Goal: Transaction & Acquisition: Purchase product/service

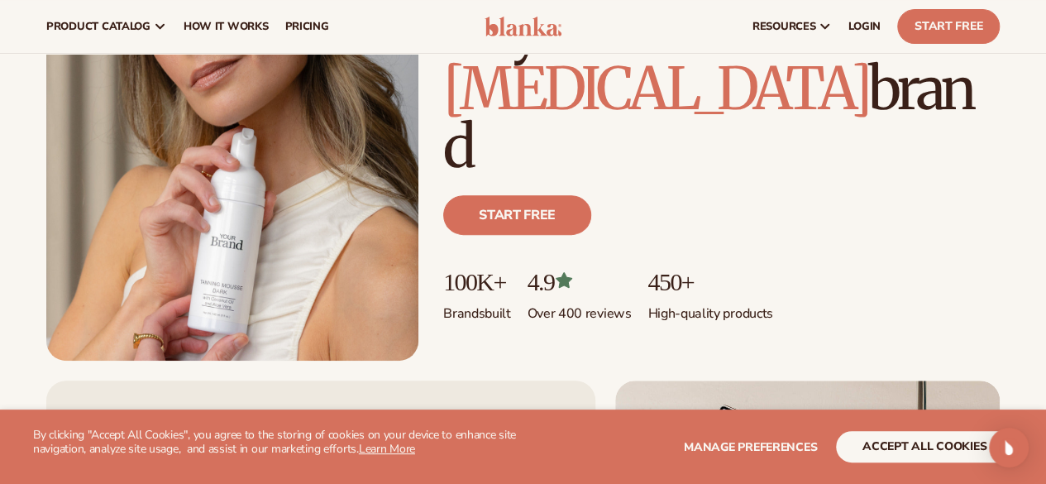
scroll to position [208, 0]
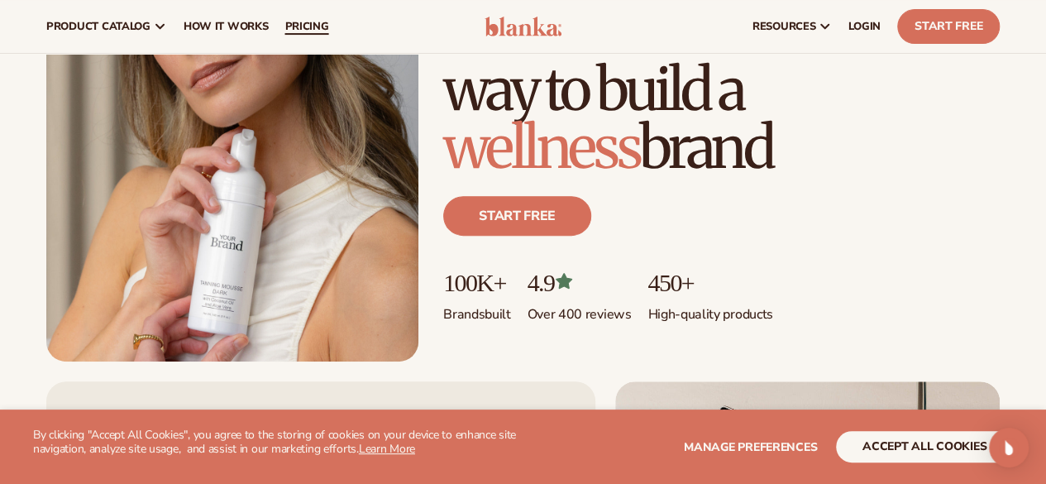
click at [332, 30] on link "pricing" at bounding box center [306, 26] width 60 height 53
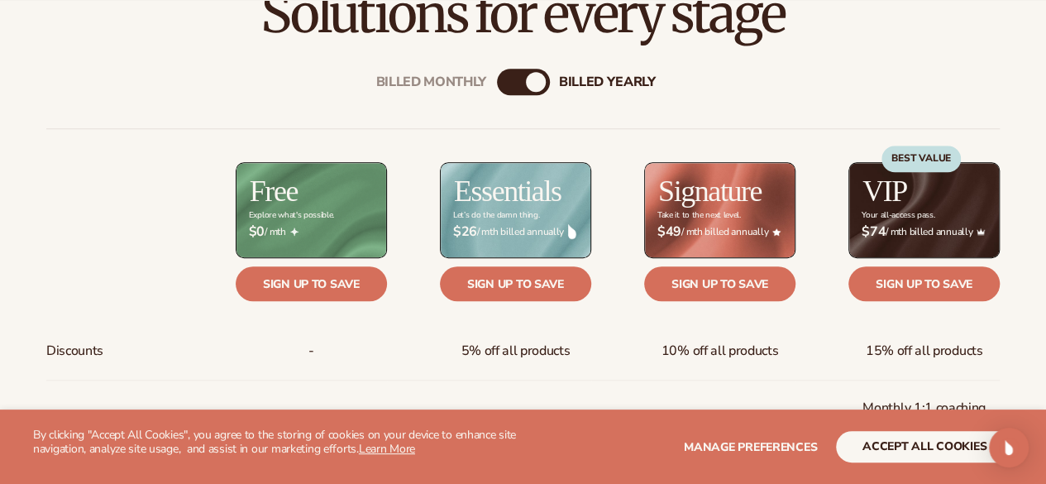
scroll to position [561, 0]
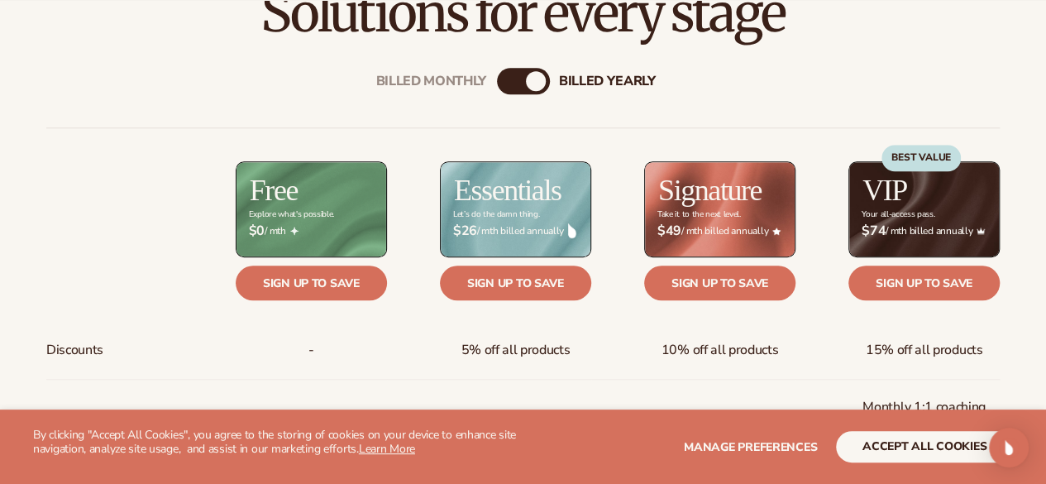
click at [514, 75] on div "Billed Monthly" at bounding box center [507, 81] width 20 height 20
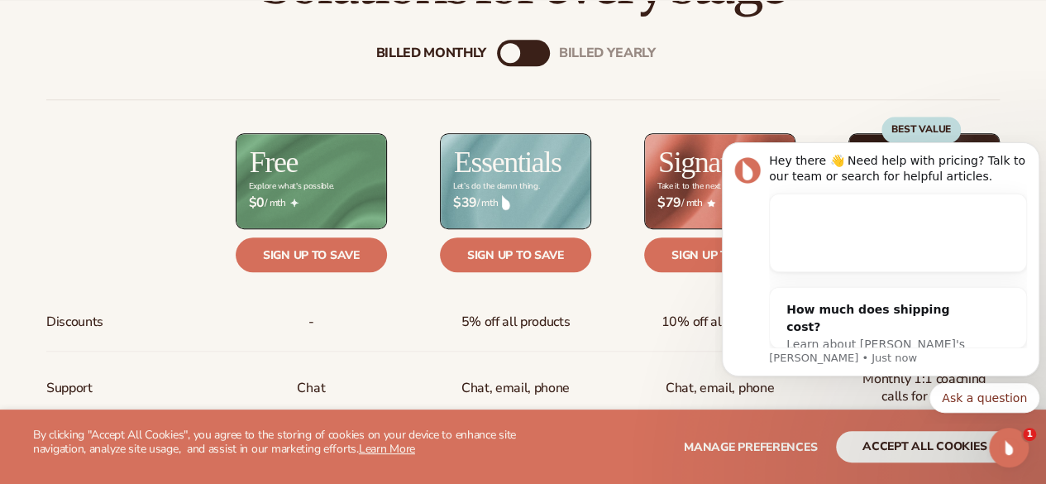
scroll to position [604, 0]
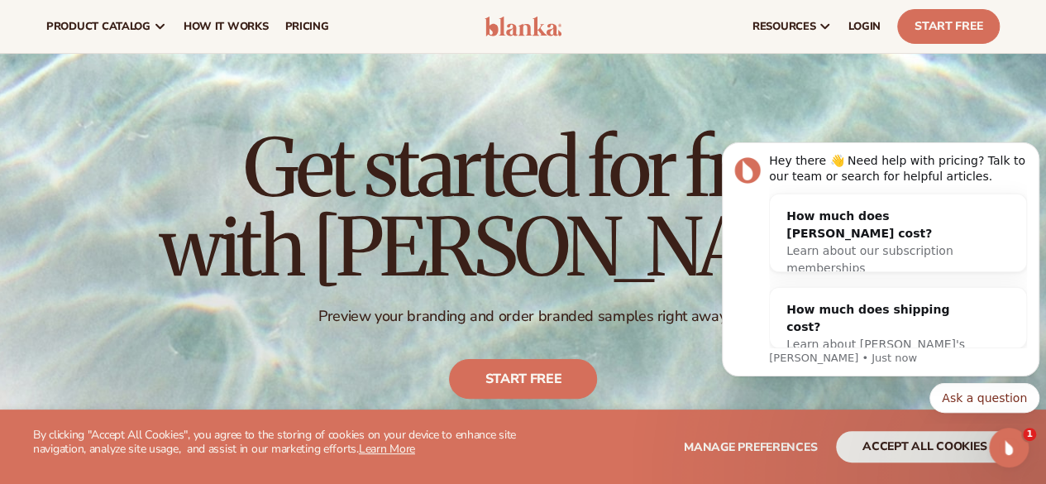
scroll to position [0, 0]
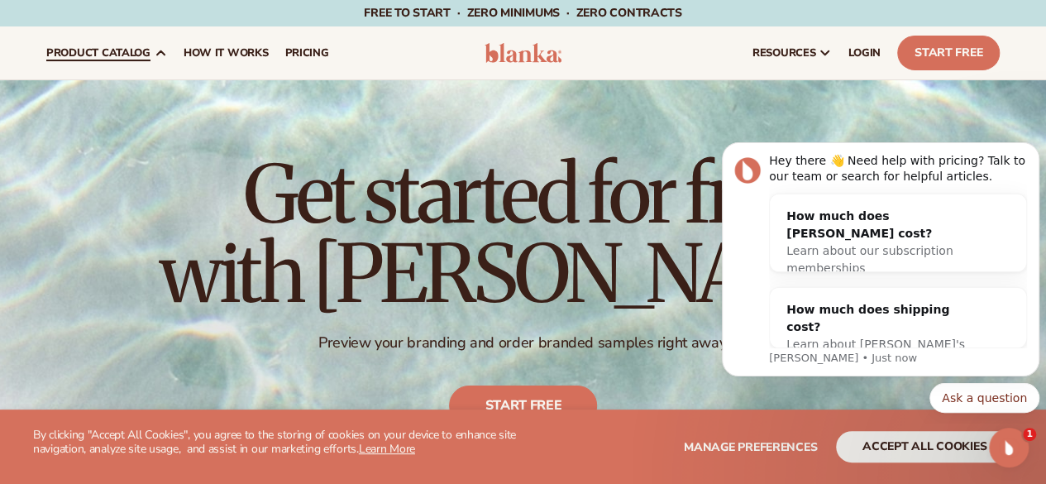
click at [143, 56] on span "product catalog" at bounding box center [98, 52] width 104 height 13
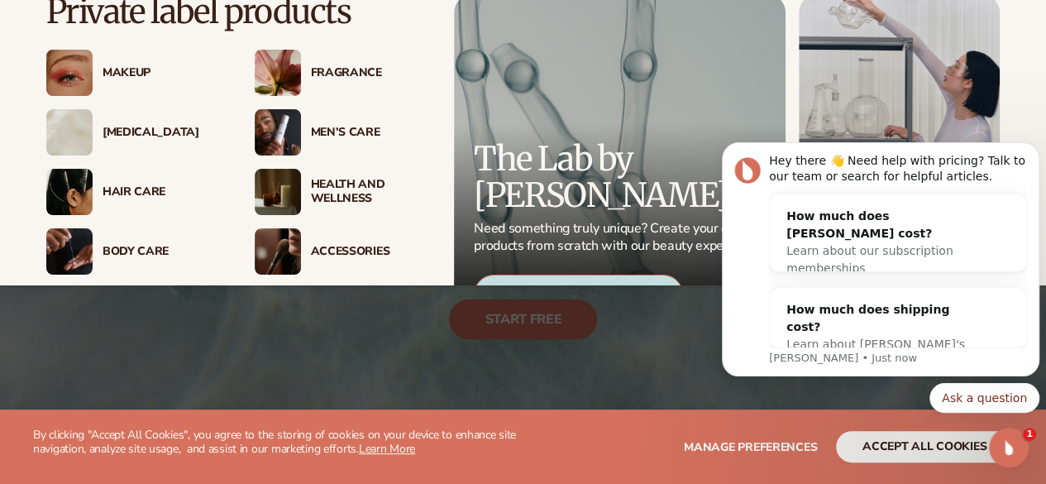
scroll to position [39, 0]
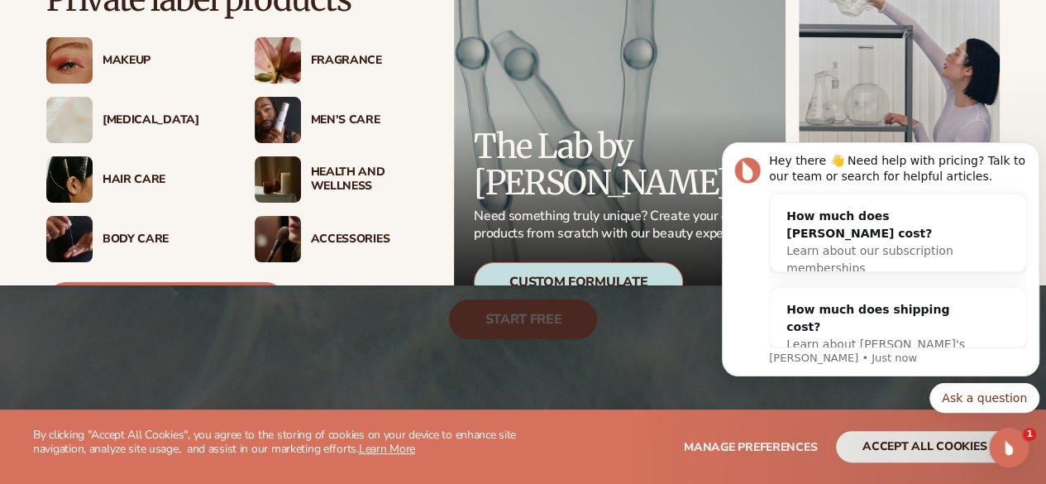
click at [171, 180] on div "Hair Care" at bounding box center [162, 180] width 119 height 14
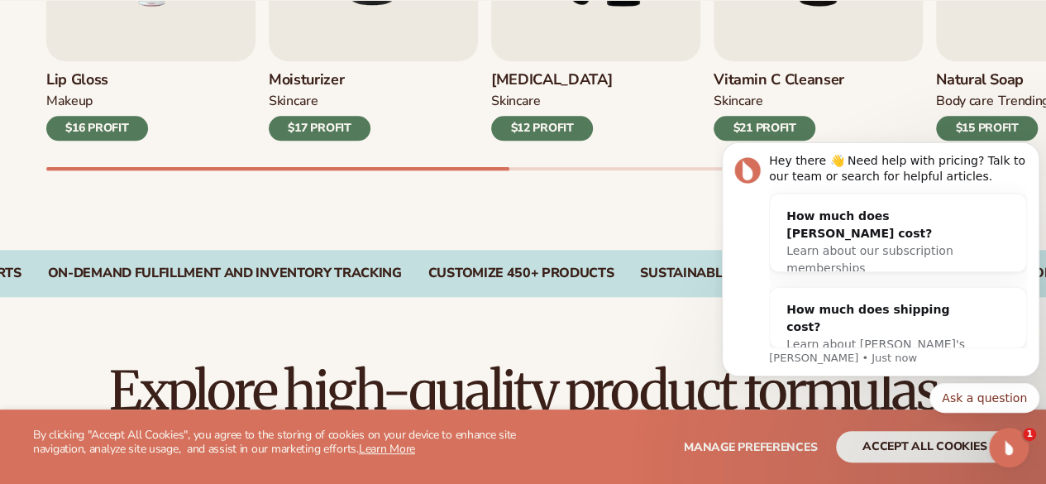
scroll to position [798, 0]
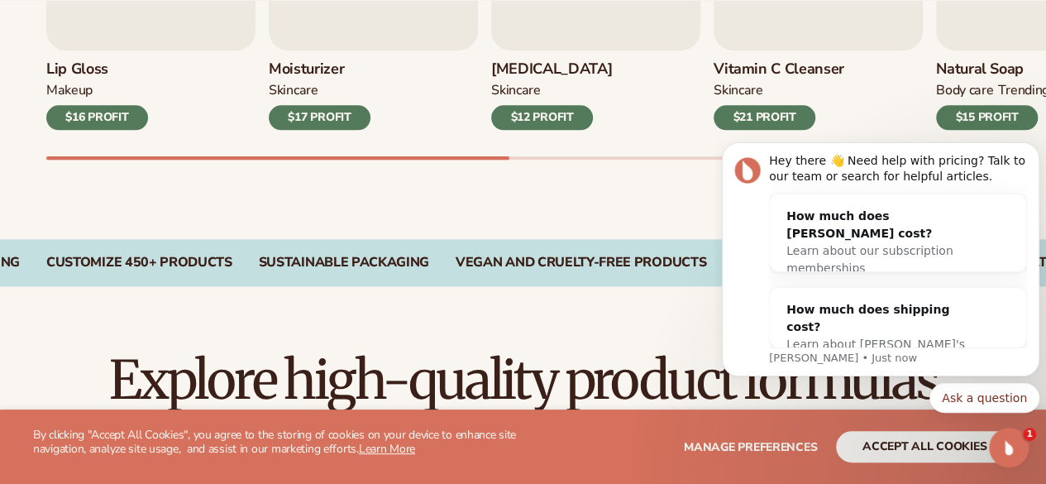
click at [962, 65] on h3 "Natural Soap" at bounding box center [992, 69] width 113 height 18
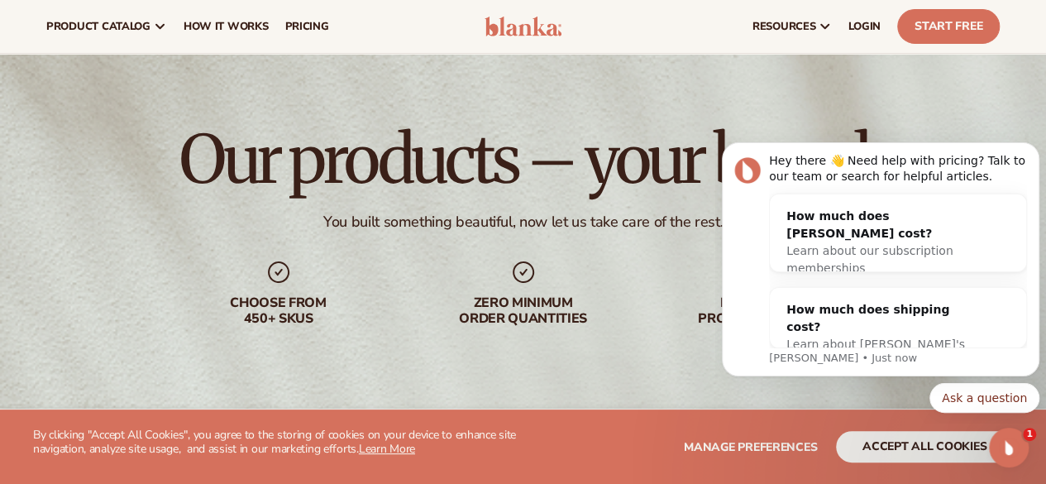
scroll to position [0, 0]
